Goal: Transaction & Acquisition: Purchase product/service

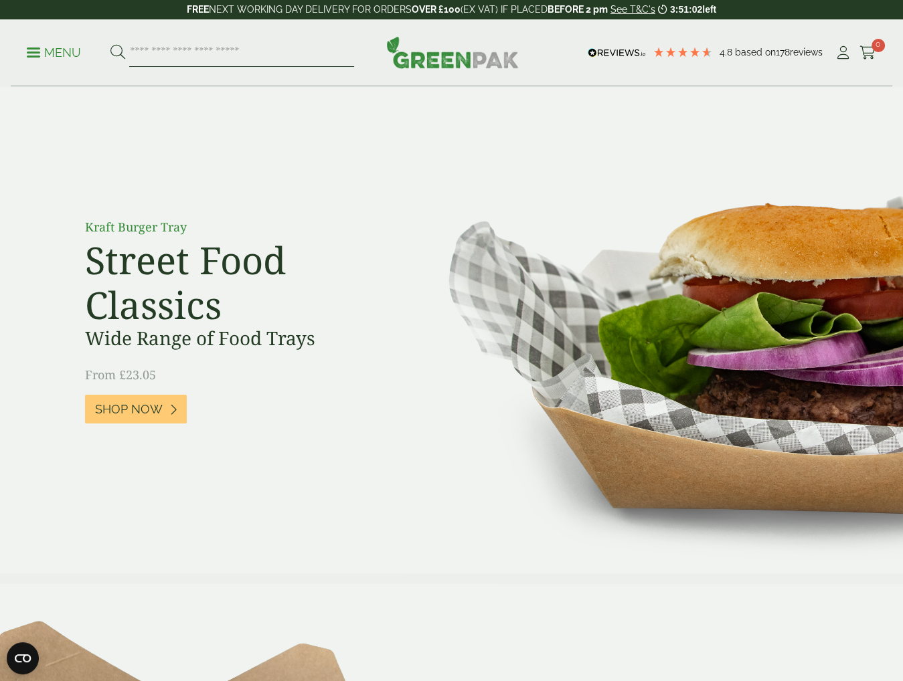
click at [170, 39] on input "search" at bounding box center [241, 53] width 225 height 28
type input "**********"
click at [110, 44] on button at bounding box center [117, 52] width 15 height 17
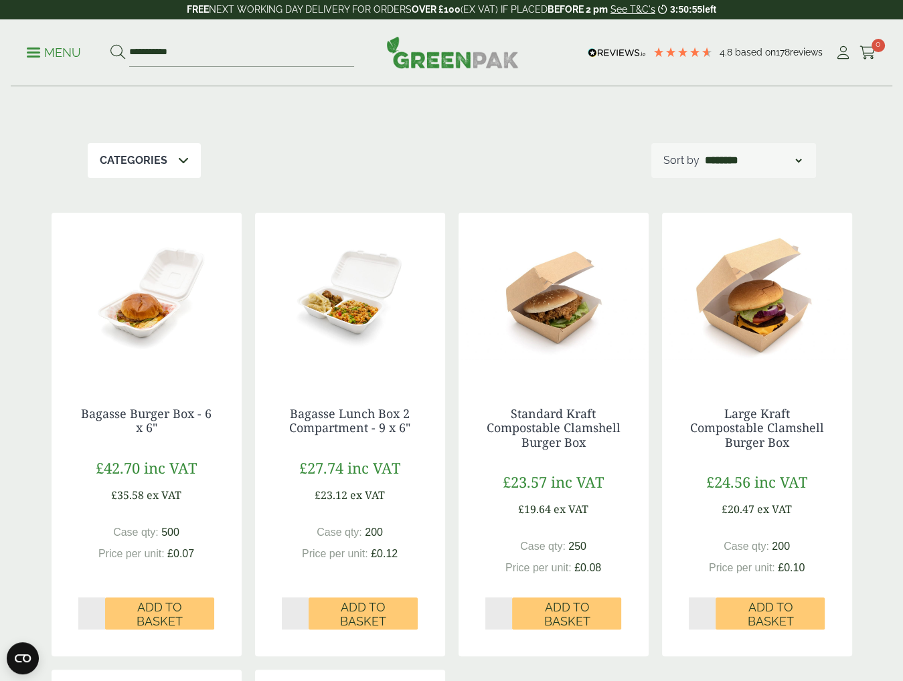
scroll to position [134, 0]
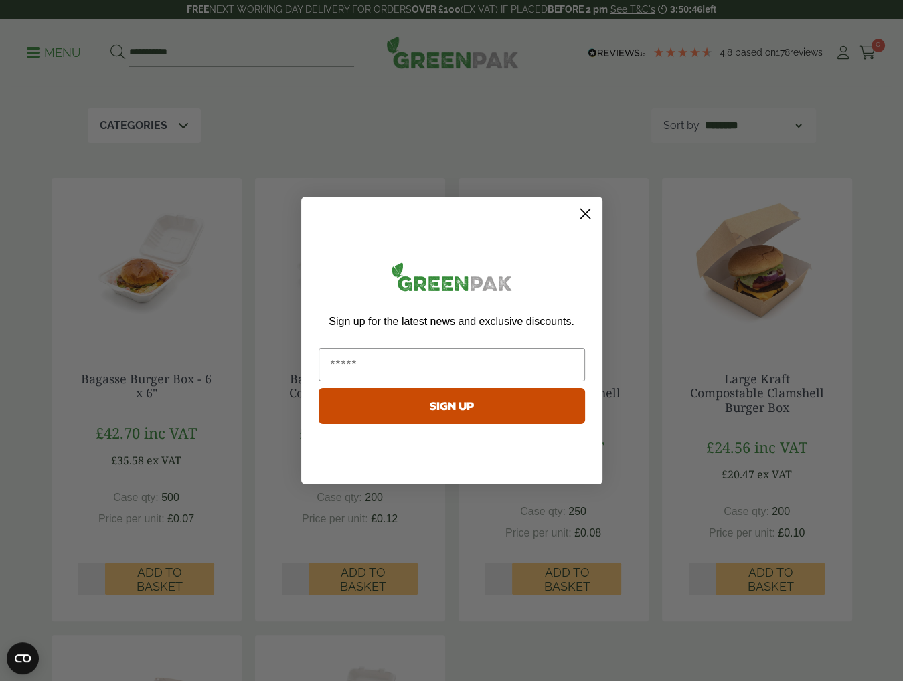
drag, startPoint x: 442, startPoint y: 108, endPoint x: 448, endPoint y: 106, distance: 7.0
click at [442, 108] on div "Close dialog Sign up for the latest news and exclusive discounts. SIGN UP ******" at bounding box center [451, 340] width 903 height 681
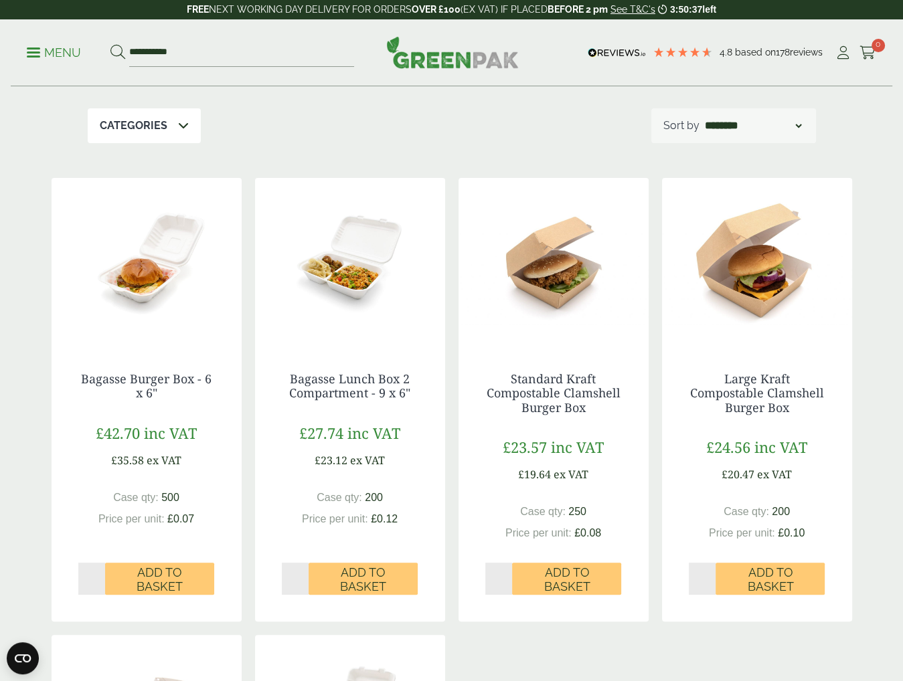
click at [581, 274] on img at bounding box center [553, 261] width 190 height 167
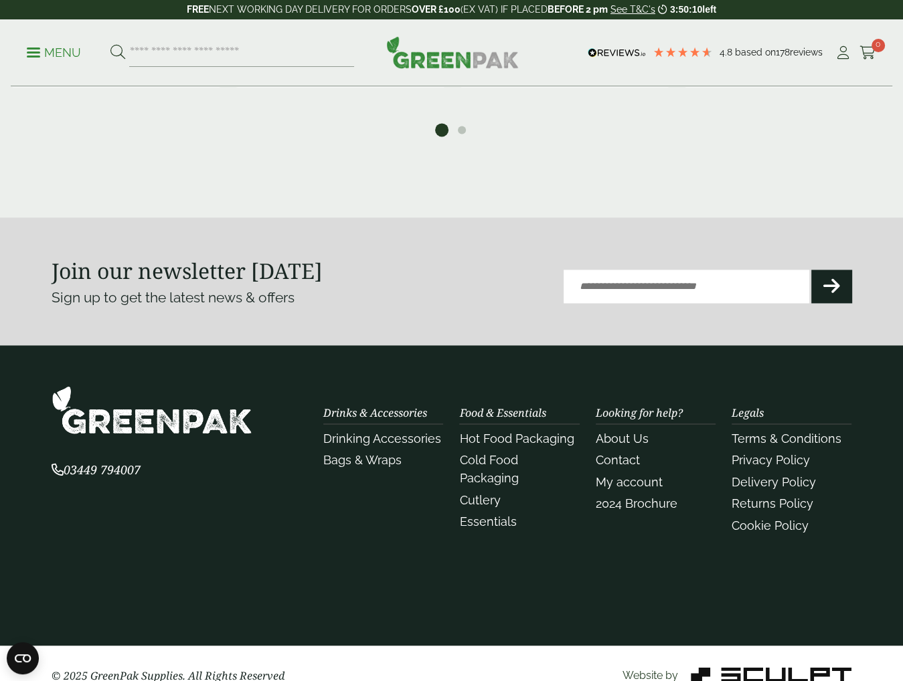
scroll to position [1618, 0]
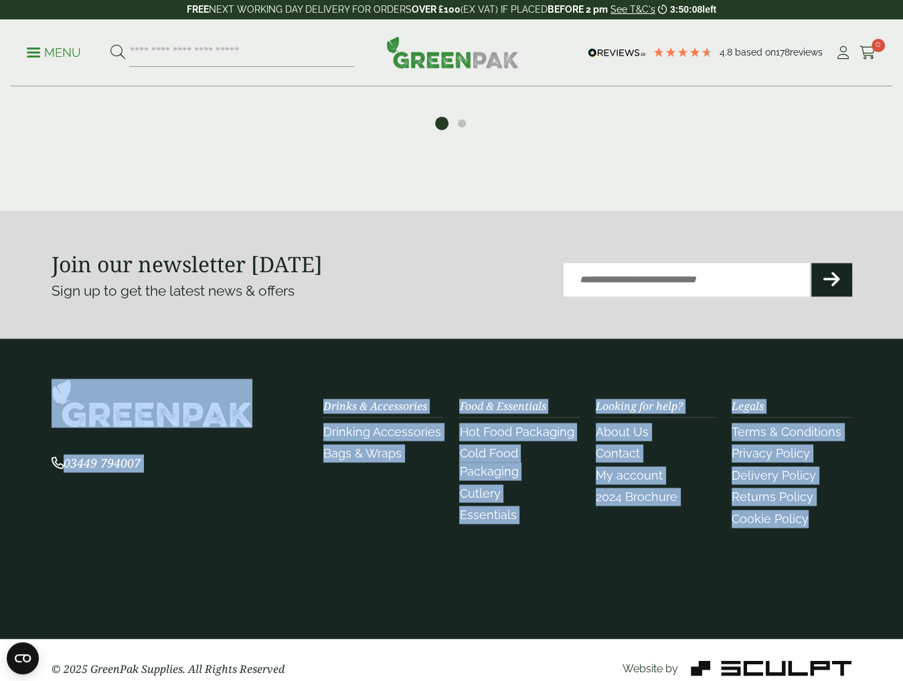
drag, startPoint x: 808, startPoint y: 504, endPoint x: 59, endPoint y: 386, distance: 758.6
click at [59, 386] on div "03449 794007 Drinks & Accessories Bags & Wraps" at bounding box center [451, 455] width 816 height 153
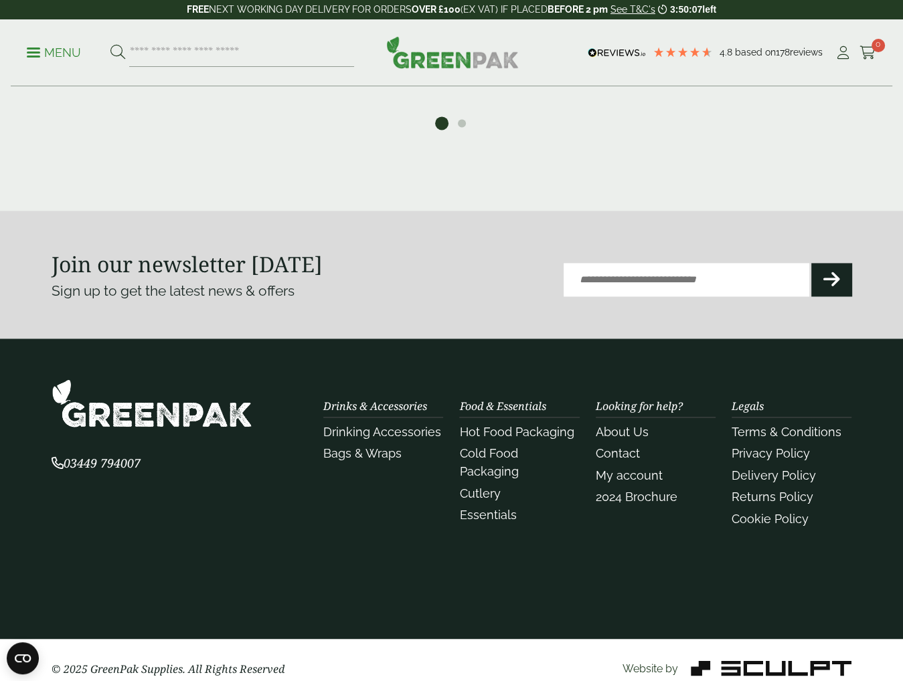
click at [457, 212] on section "Join our newsletter today Sign up to get the latest news & offers Email (Requir…" at bounding box center [451, 275] width 903 height 128
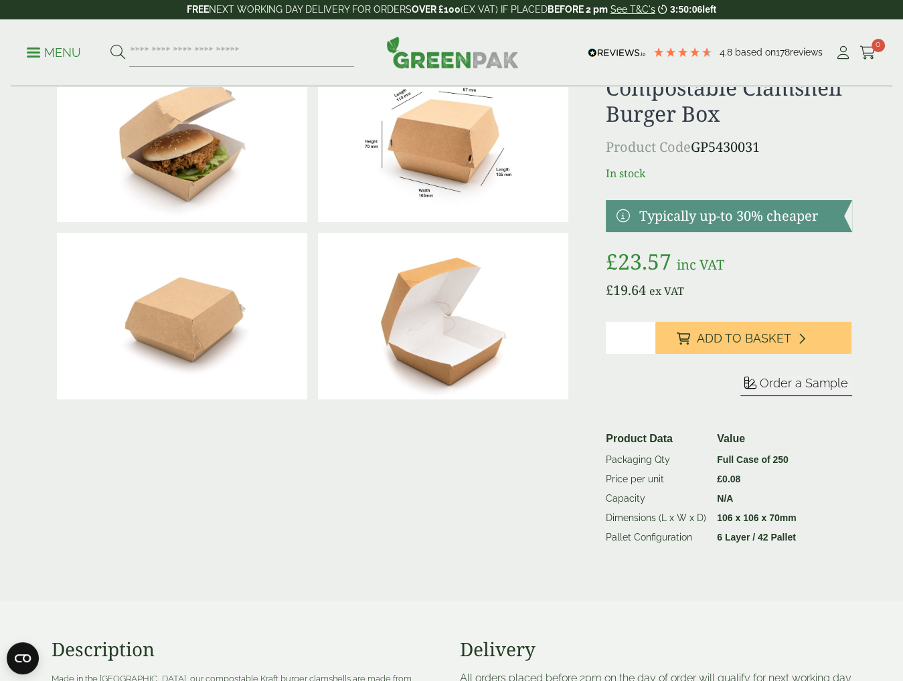
scroll to position [0, 0]
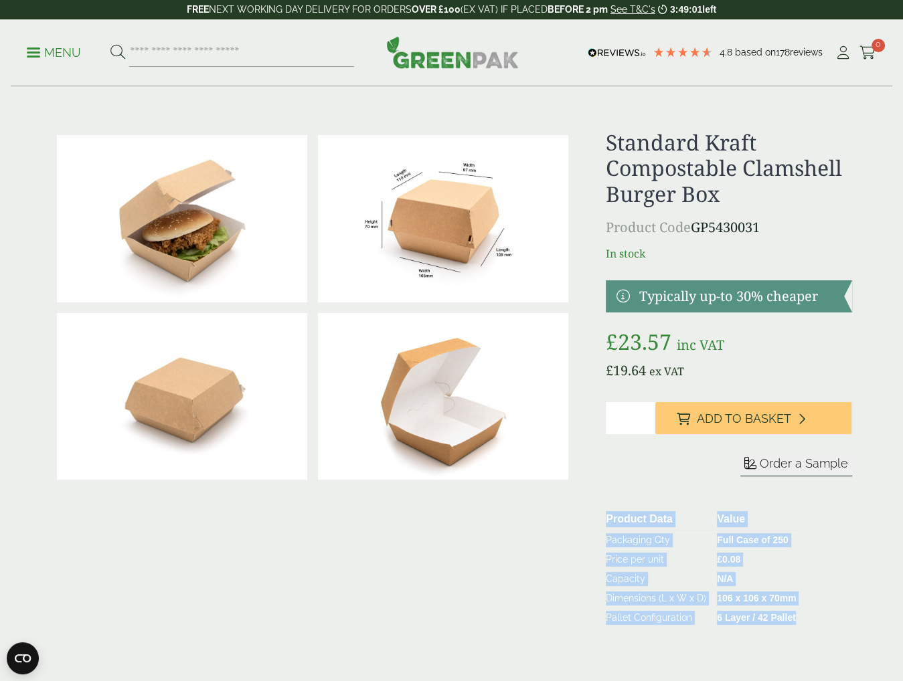
drag, startPoint x: 796, startPoint y: 619, endPoint x: 605, endPoint y: 517, distance: 215.5
click at [605, 517] on table "Product Data Value Packaging Qty Full Case of 250 Price per unit £ 0.08 Capacit…" at bounding box center [723, 567] width 246 height 119
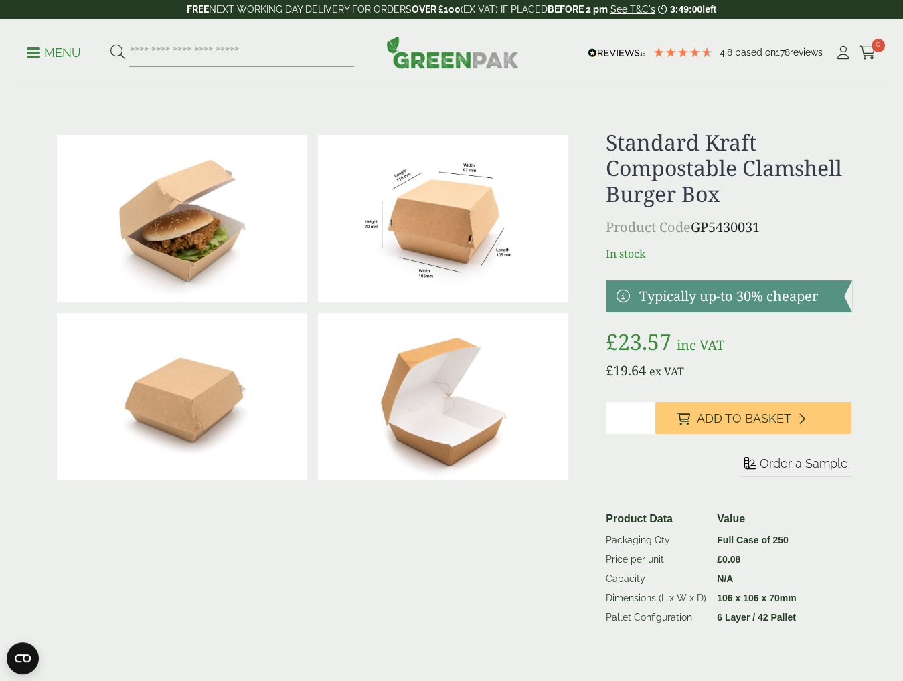
click at [686, 495] on form "Sleeve Sample" at bounding box center [728, 482] width 246 height 53
